Goal: Task Accomplishment & Management: Use online tool/utility

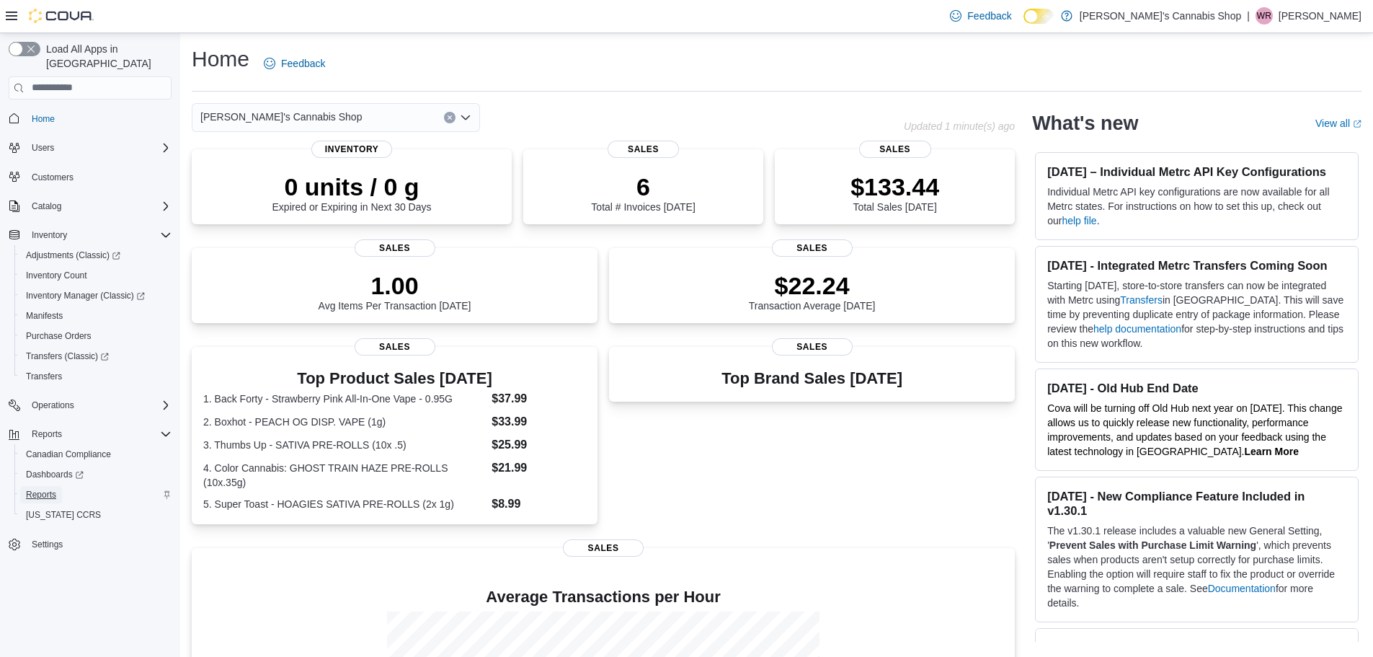
click at [48, 489] on span "Reports" at bounding box center [41, 495] width 30 height 12
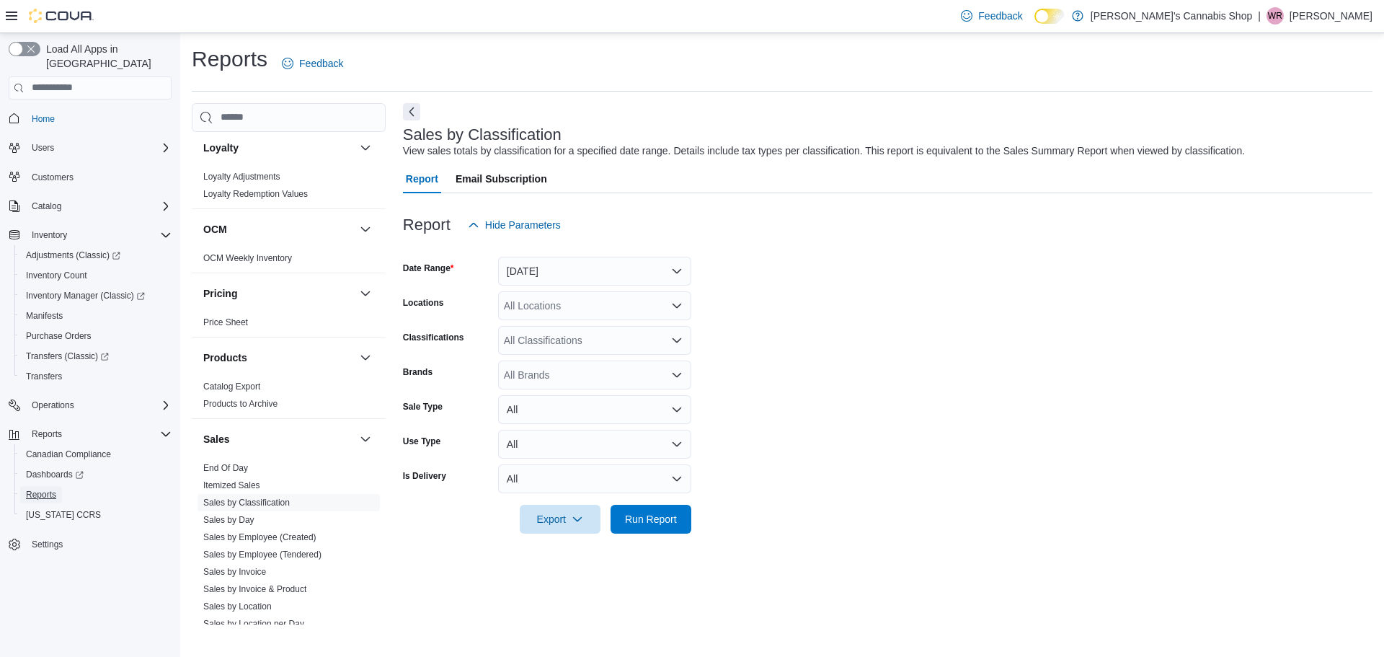
scroll to position [721, 0]
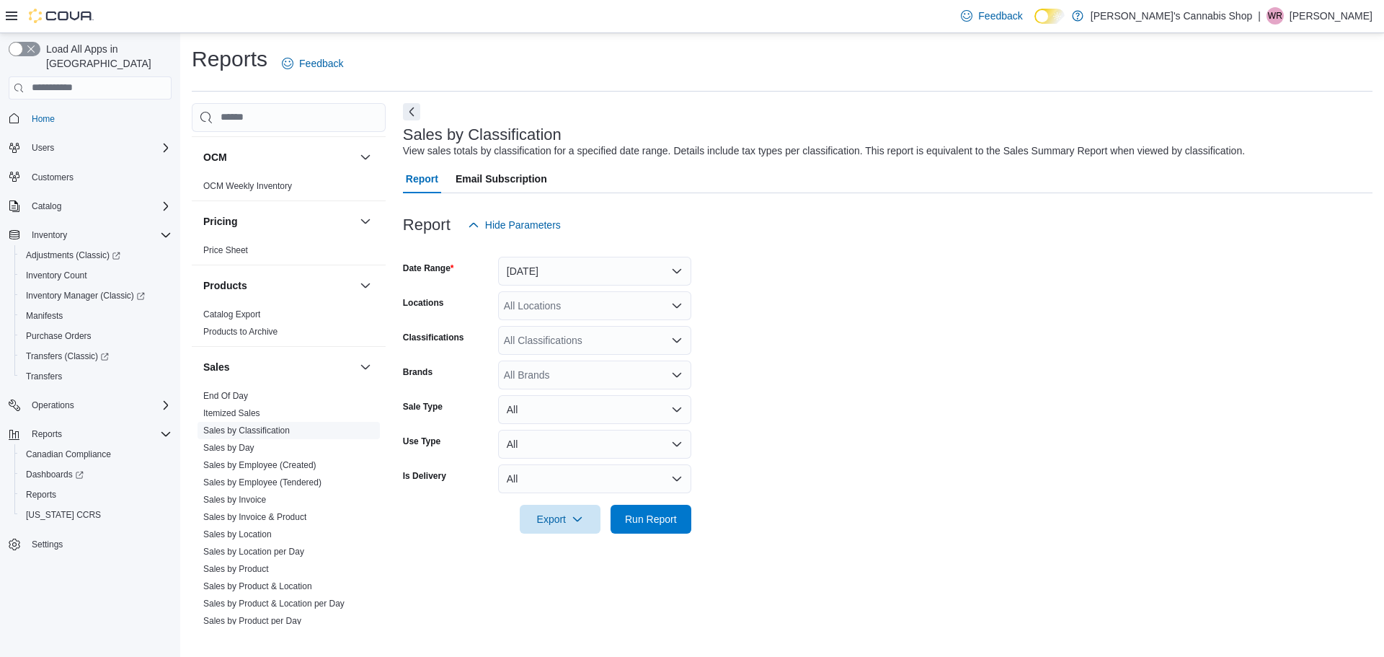
click at [270, 429] on link "Sales by Classification" at bounding box center [246, 430] width 86 height 10
click at [543, 274] on button "Yesterday" at bounding box center [594, 271] width 193 height 29
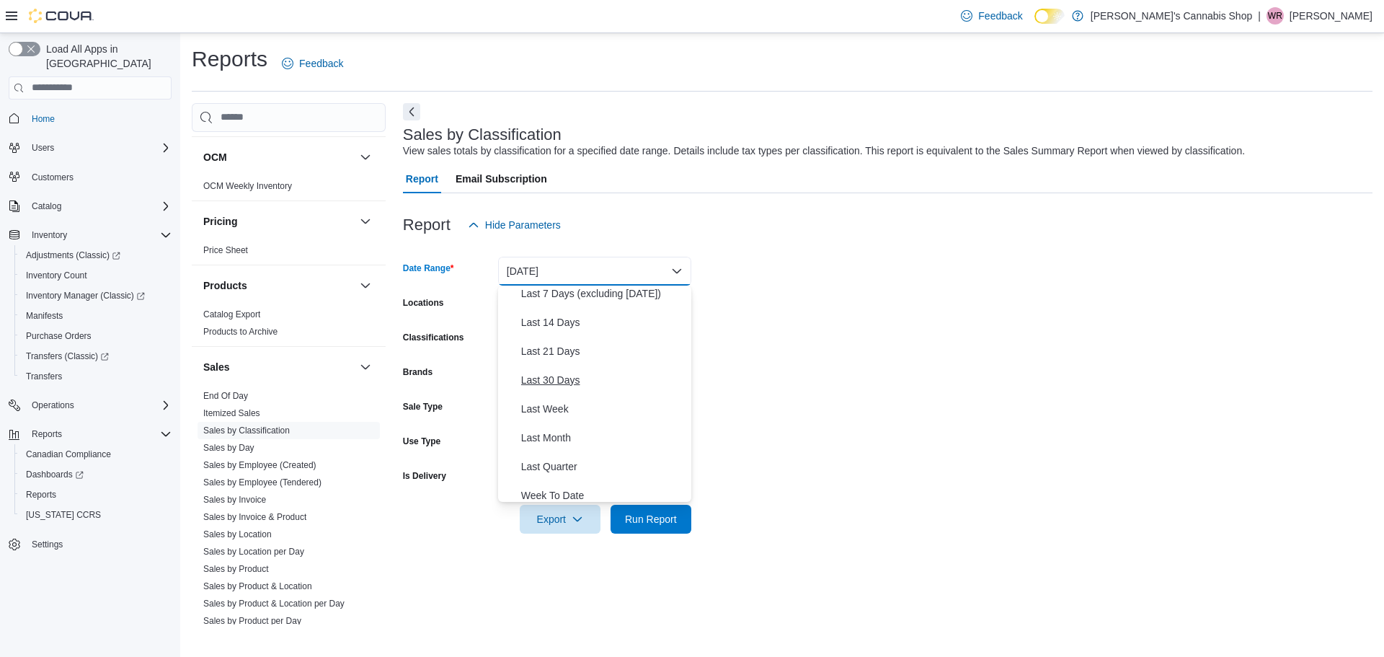
scroll to position [144, 0]
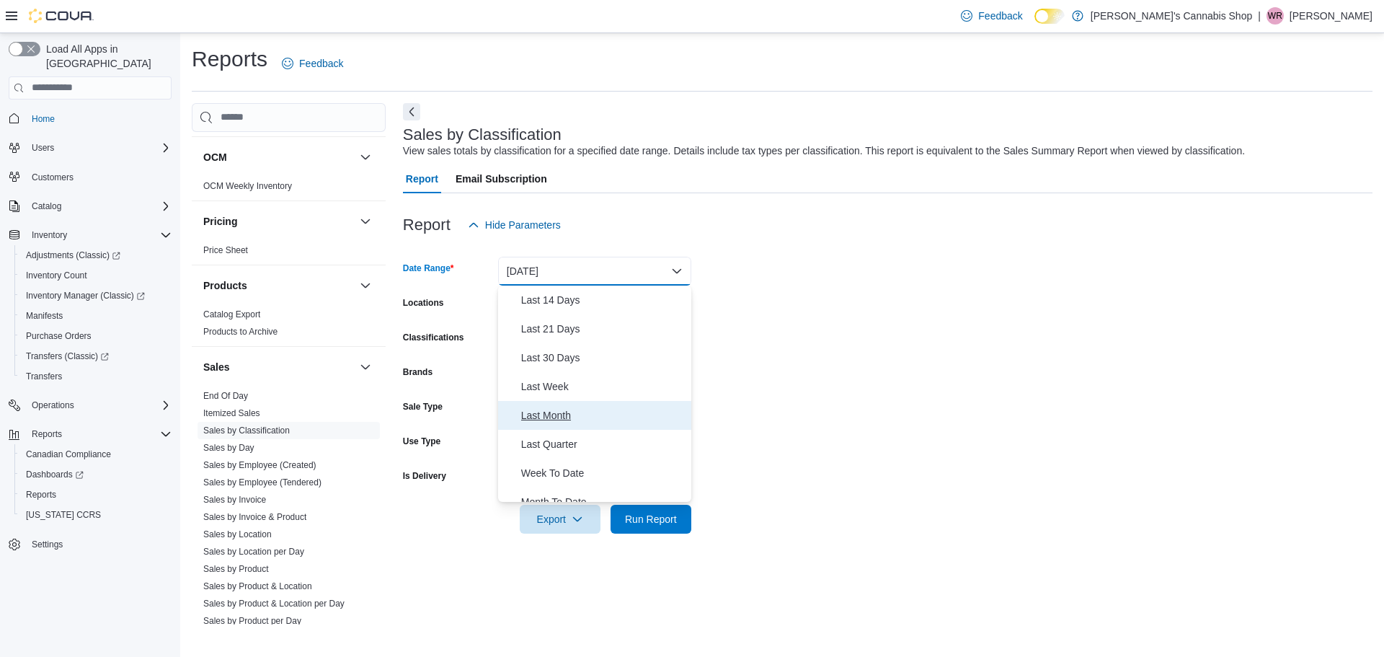
click at [549, 412] on span "Last Month" at bounding box center [603, 415] width 164 height 17
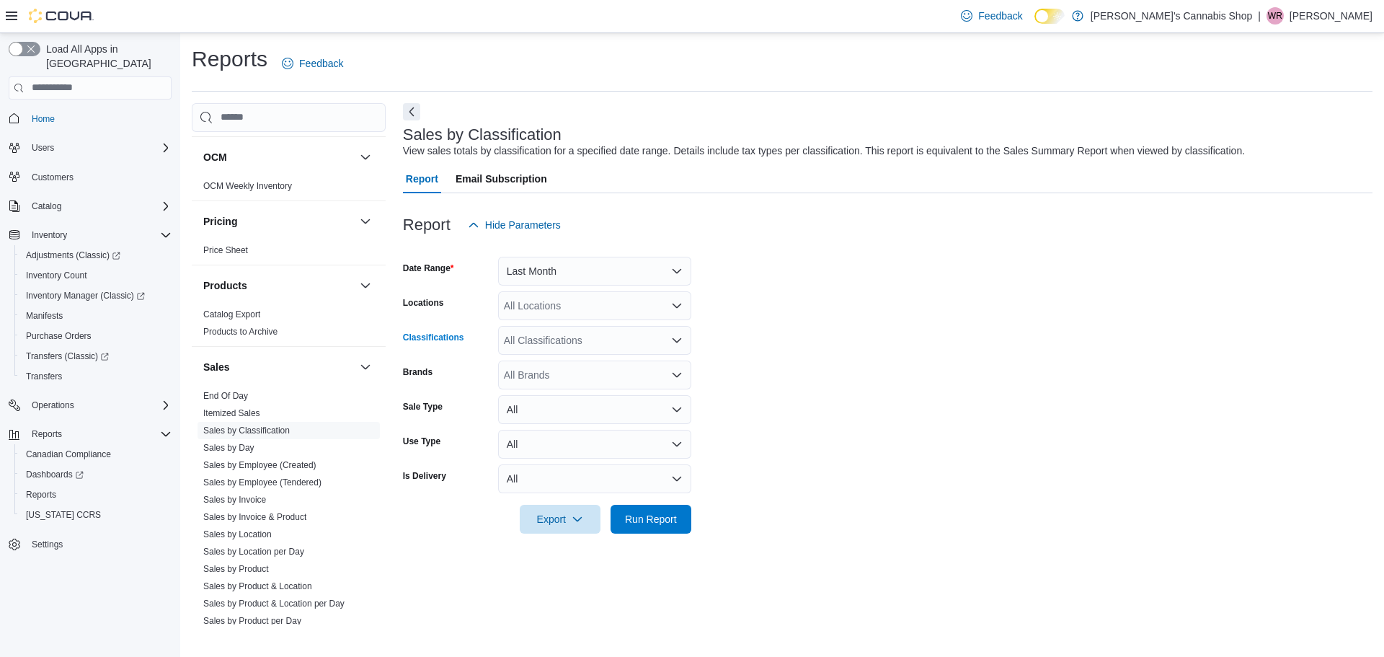
click at [678, 340] on icon "Open list of options" at bounding box center [677, 339] width 9 height 4
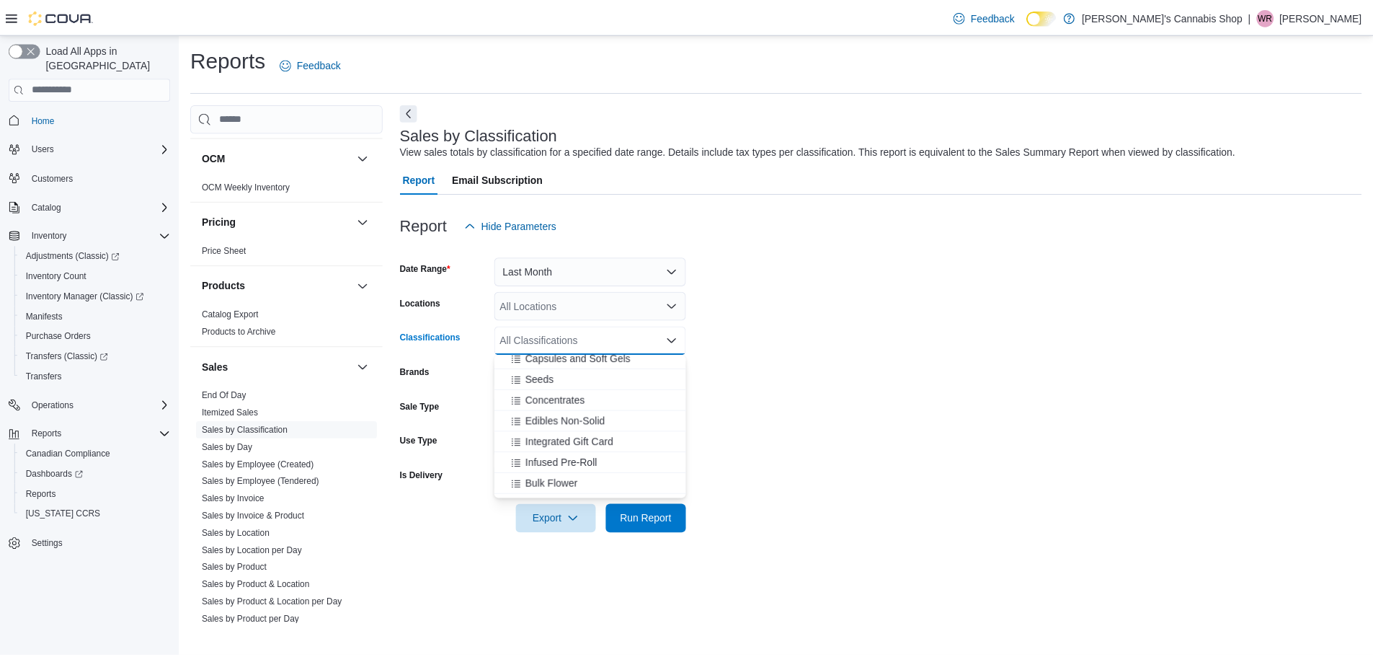
scroll to position [462, 0]
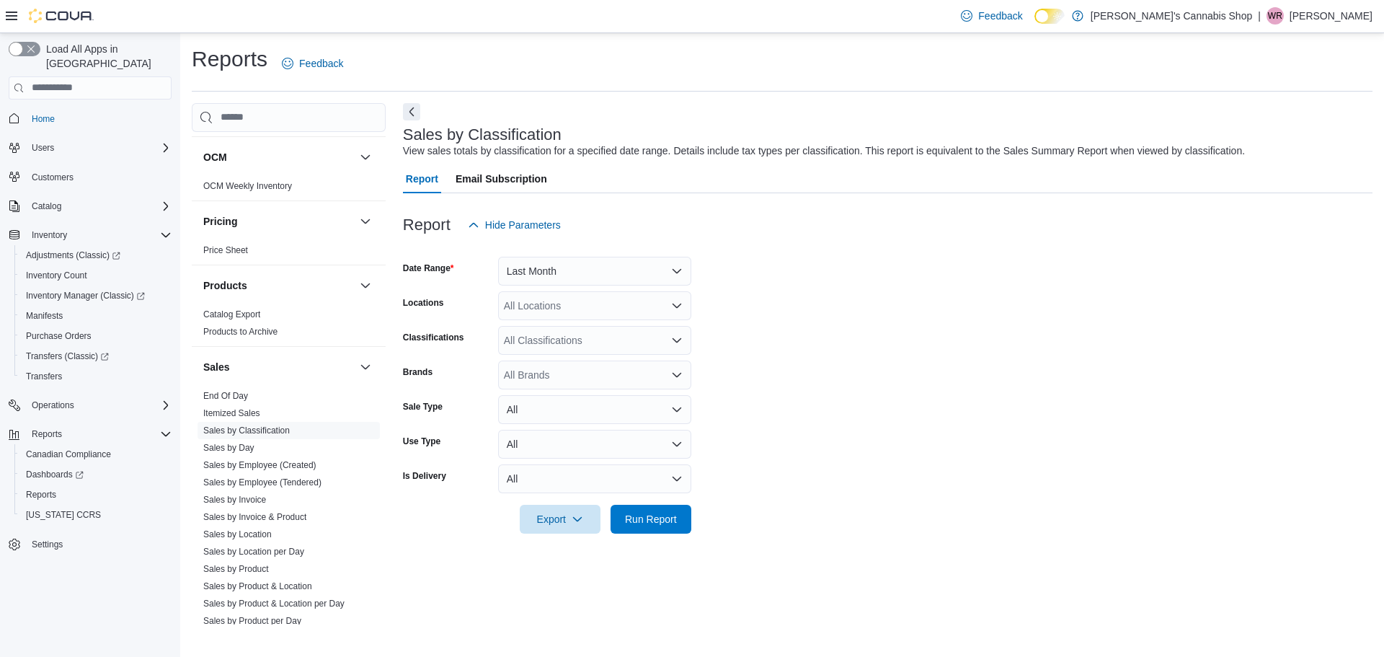
click at [879, 317] on form "Date Range Last Month Locations All Locations Classifications All Classificatio…" at bounding box center [887, 386] width 969 height 294
click at [644, 517] on span "Run Report" at bounding box center [651, 518] width 52 height 14
click at [576, 523] on icon "button" at bounding box center [572, 518] width 12 height 12
click at [554, 547] on span "Export to Excel" at bounding box center [556, 548] width 65 height 12
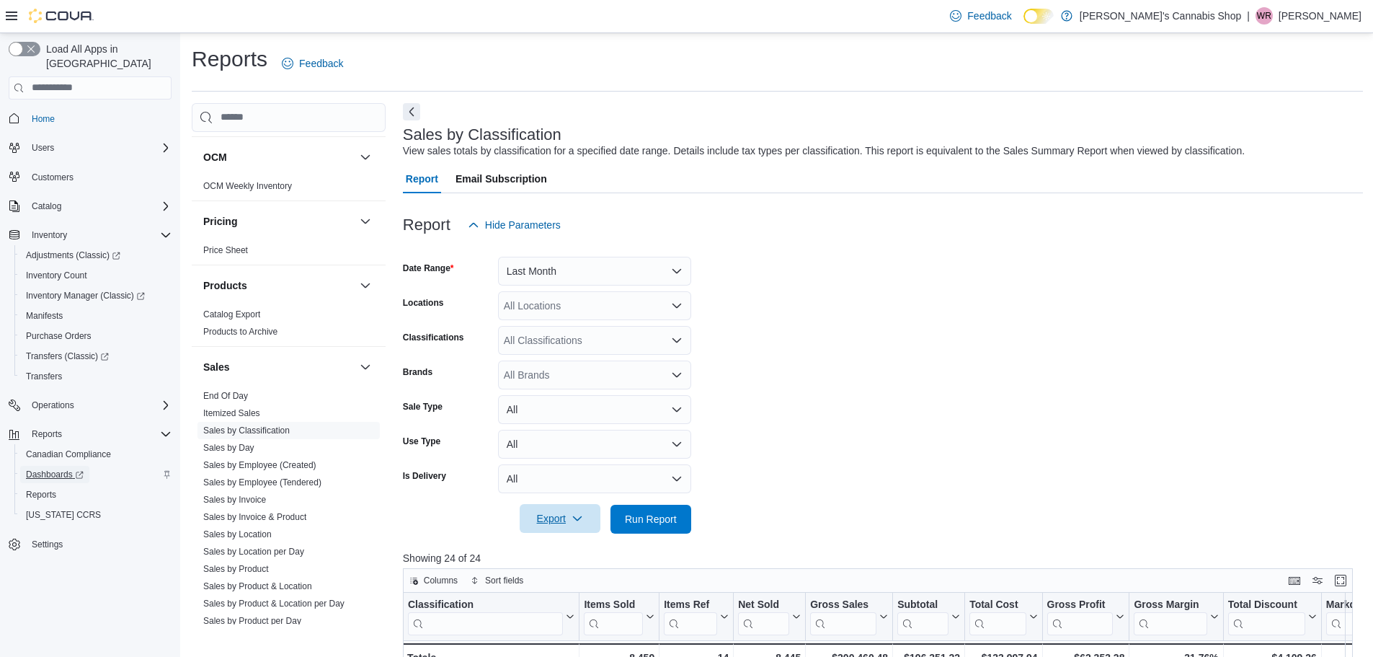
click at [55, 469] on span "Dashboards" at bounding box center [55, 475] width 58 height 12
